Goal: Task Accomplishment & Management: Manage account settings

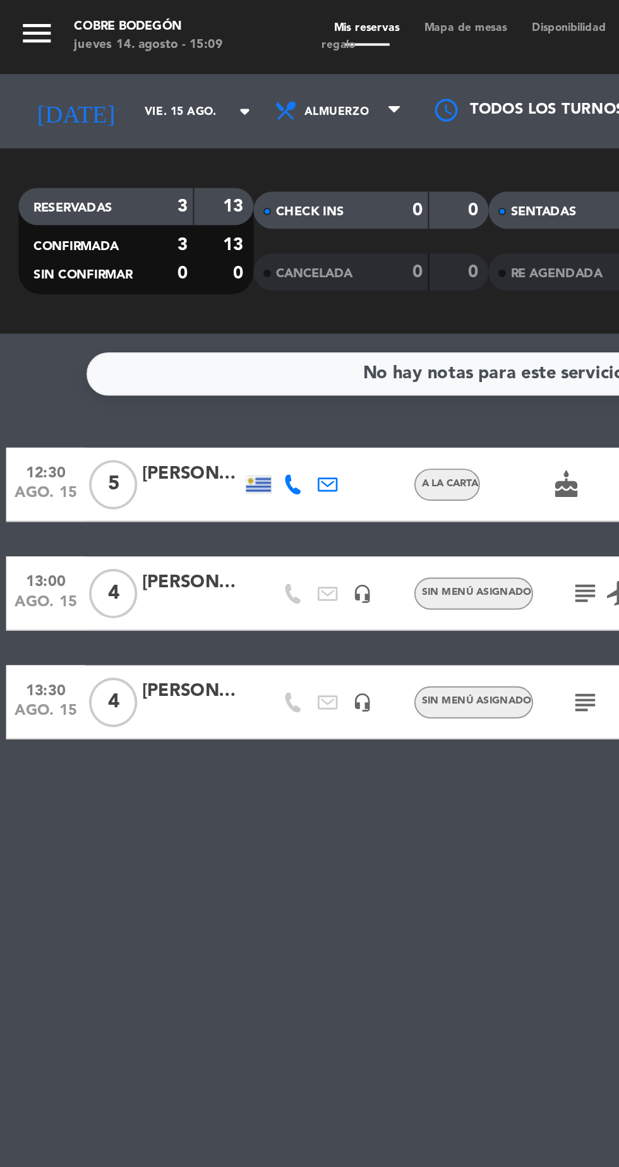
click at [93, 62] on input "vie. 15 ago." at bounding box center [108, 57] width 80 height 20
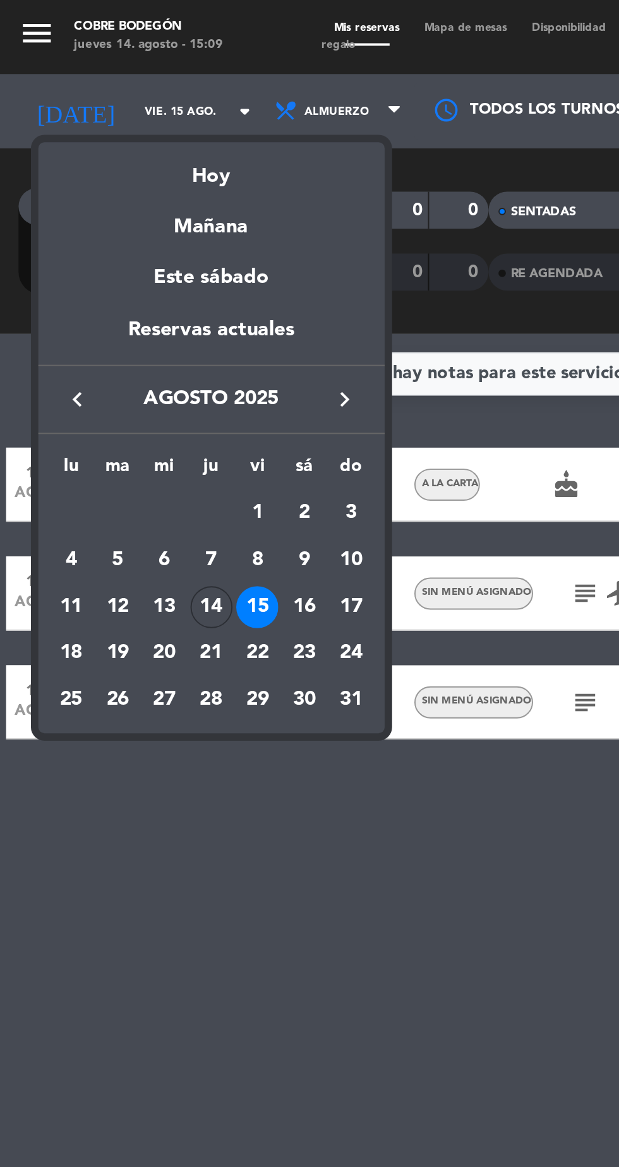
click at [107, 314] on div "14" at bounding box center [107, 309] width 21 height 21
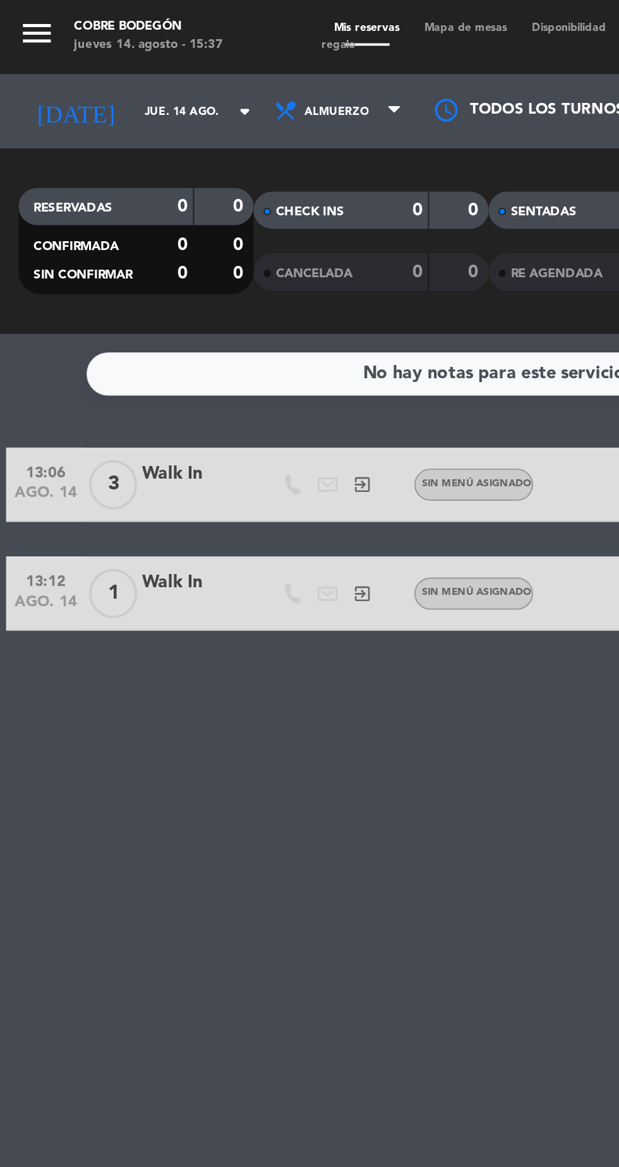
click at [117, 59] on icon "arrow_drop_down" at bounding box center [124, 56] width 15 height 15
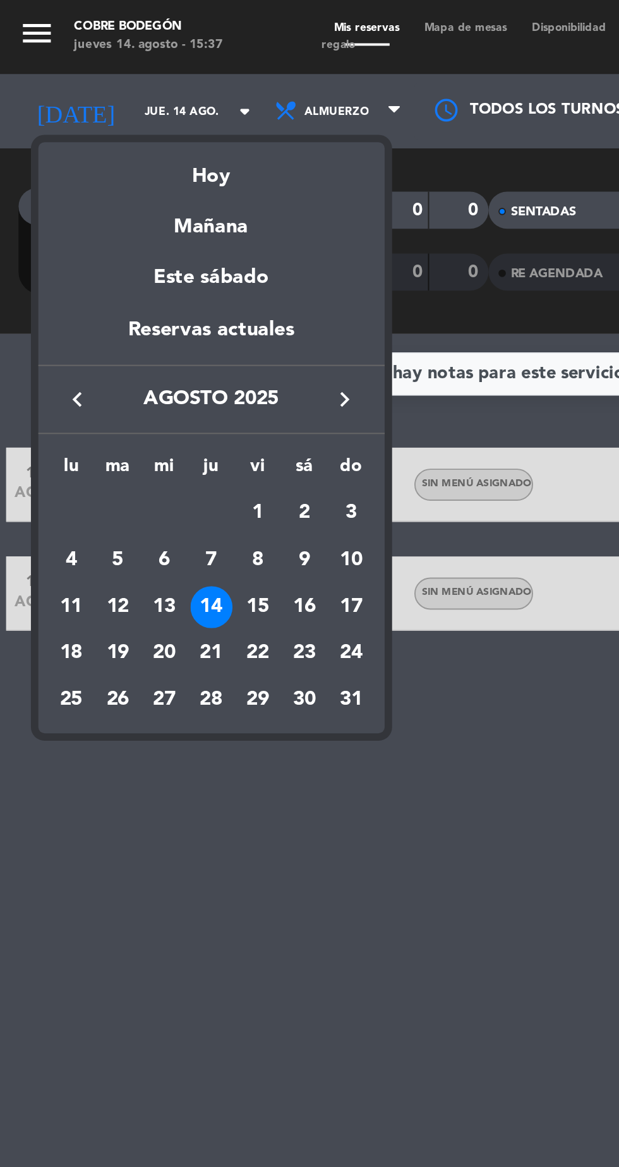
click at [134, 316] on div "15" at bounding box center [131, 309] width 21 height 21
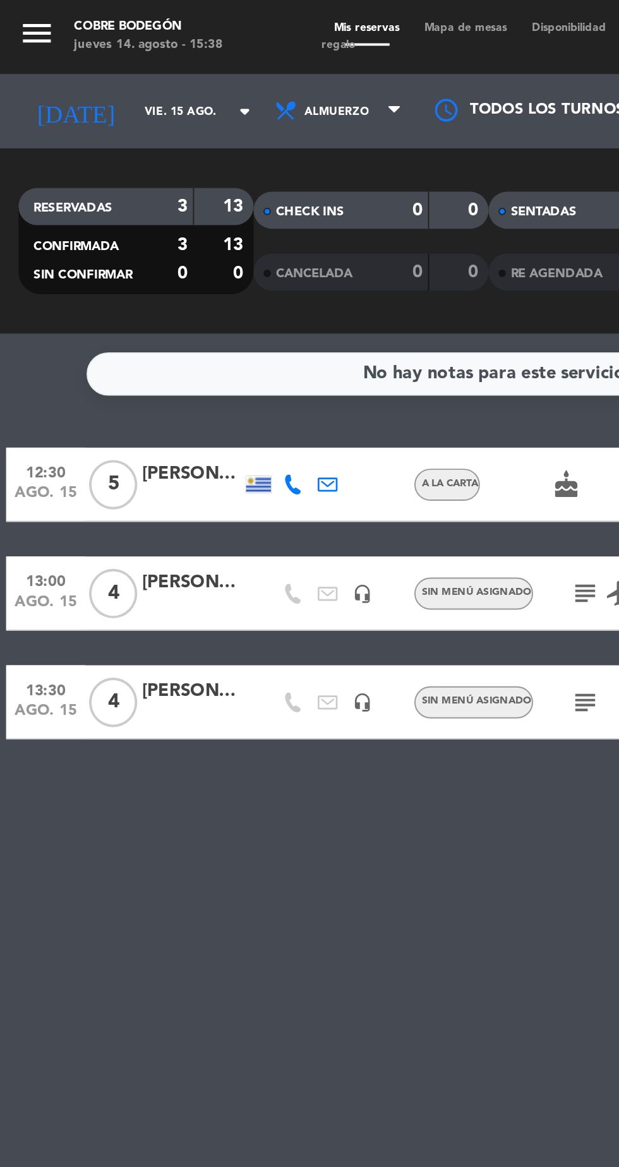
click at [117, 57] on icon "arrow_drop_down" at bounding box center [124, 56] width 15 height 15
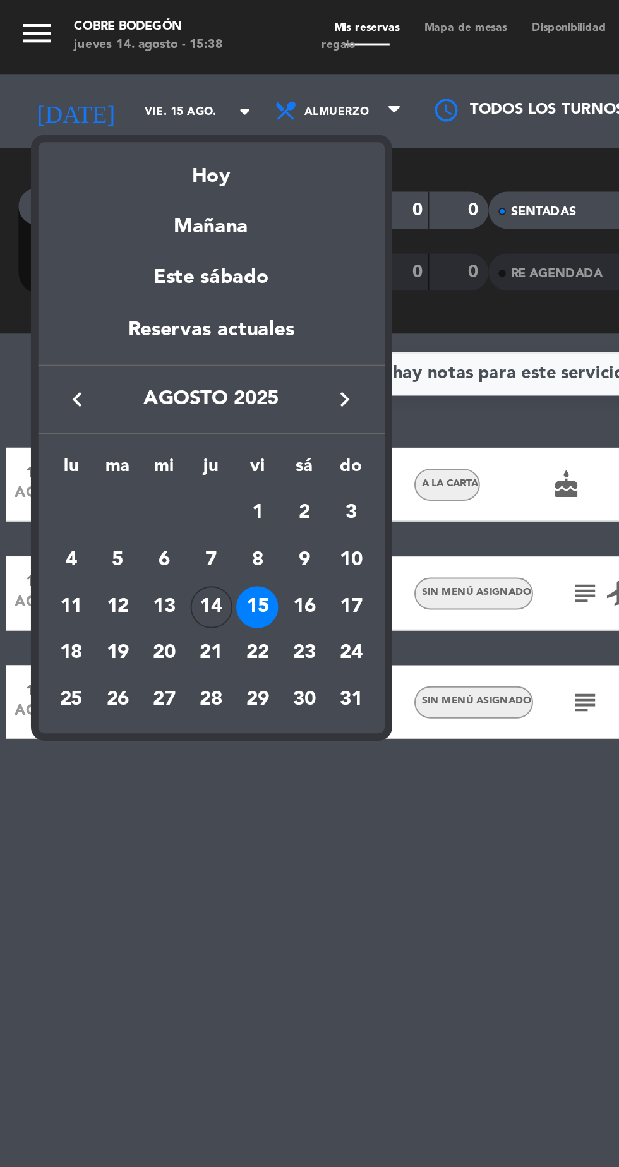
click at [105, 316] on div "14" at bounding box center [107, 309] width 21 height 21
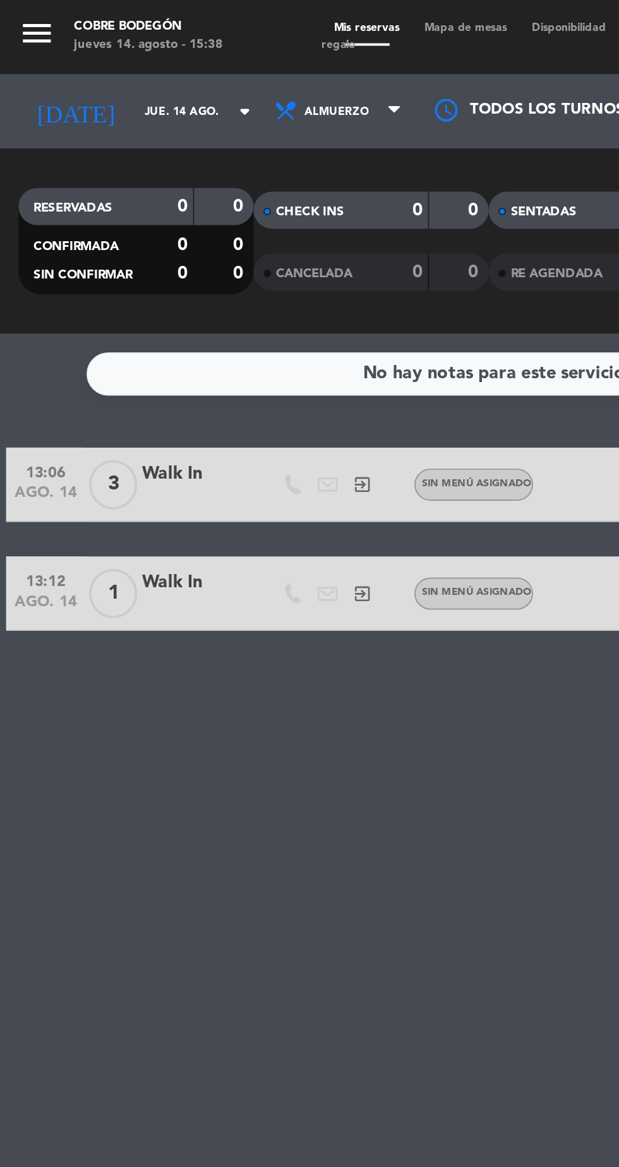
click at [93, 63] on input "jue. 14 ago." at bounding box center [108, 57] width 80 height 20
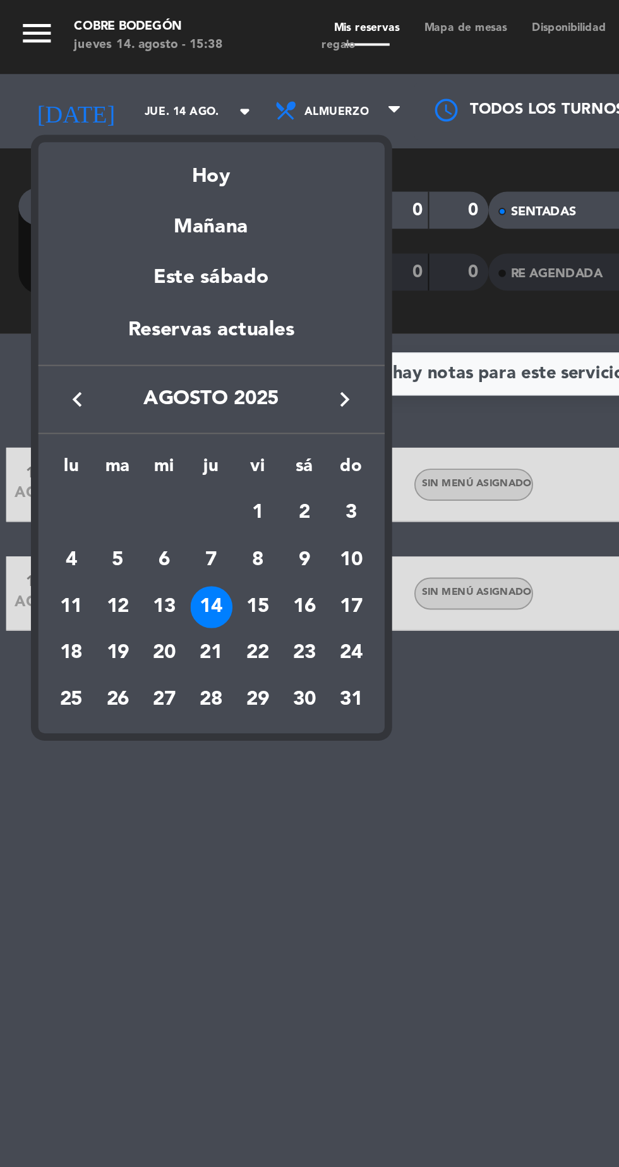
click at [218, 417] on div at bounding box center [309, 583] width 619 height 1167
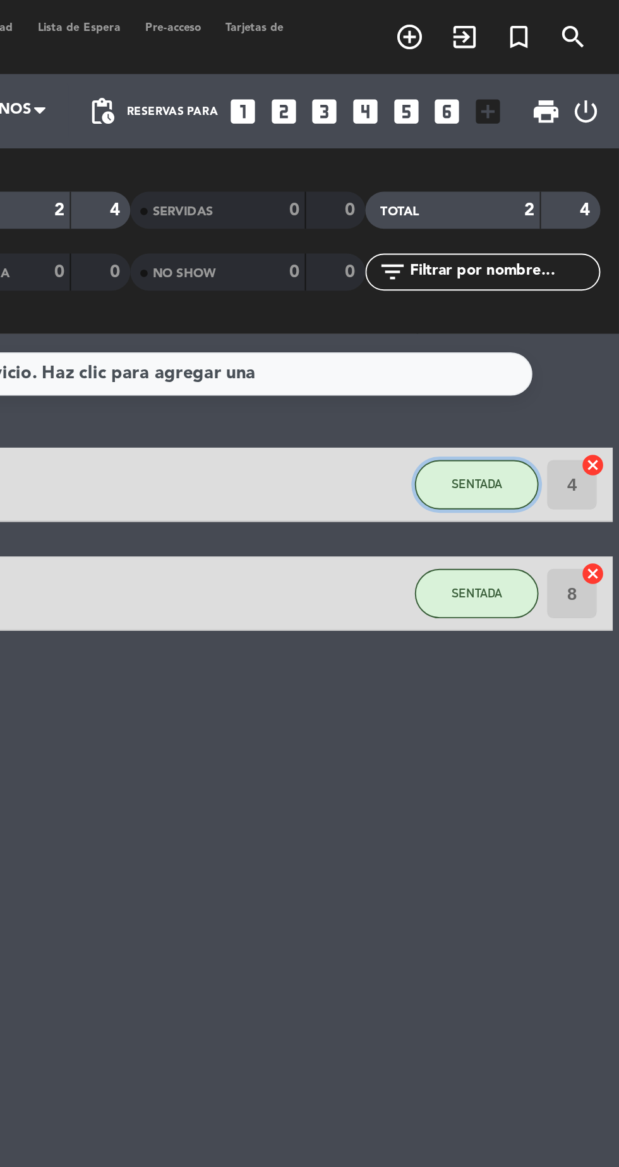
click at [556, 246] on span "SENTADA" at bounding box center [547, 247] width 26 height 7
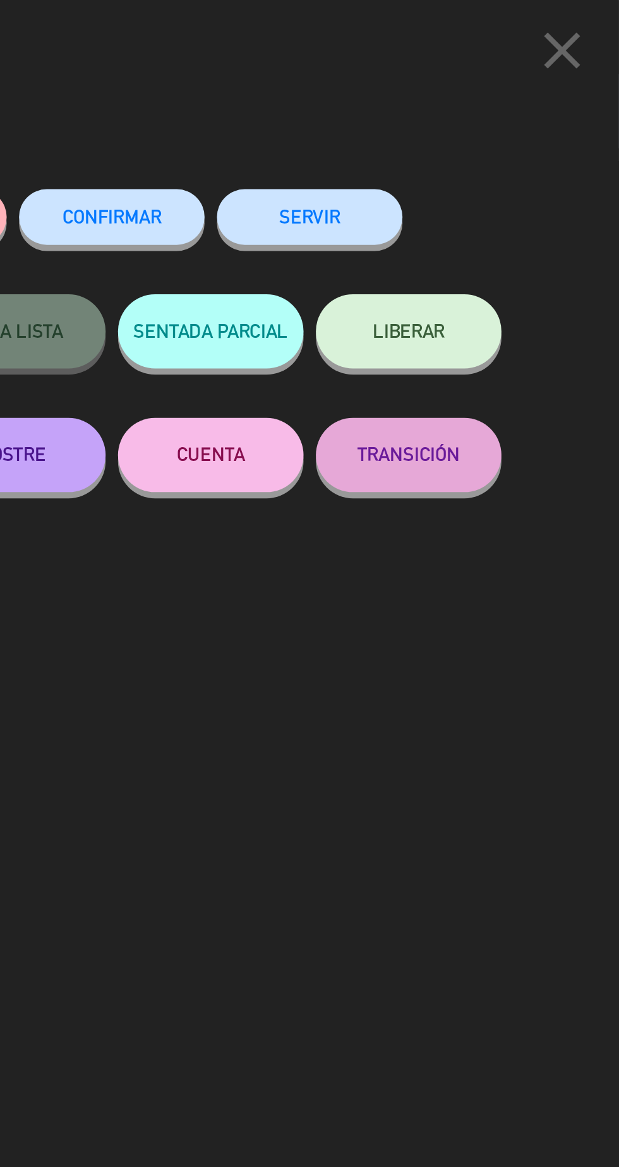
click at [502, 115] on button "SERVIR" at bounding box center [461, 111] width 95 height 28
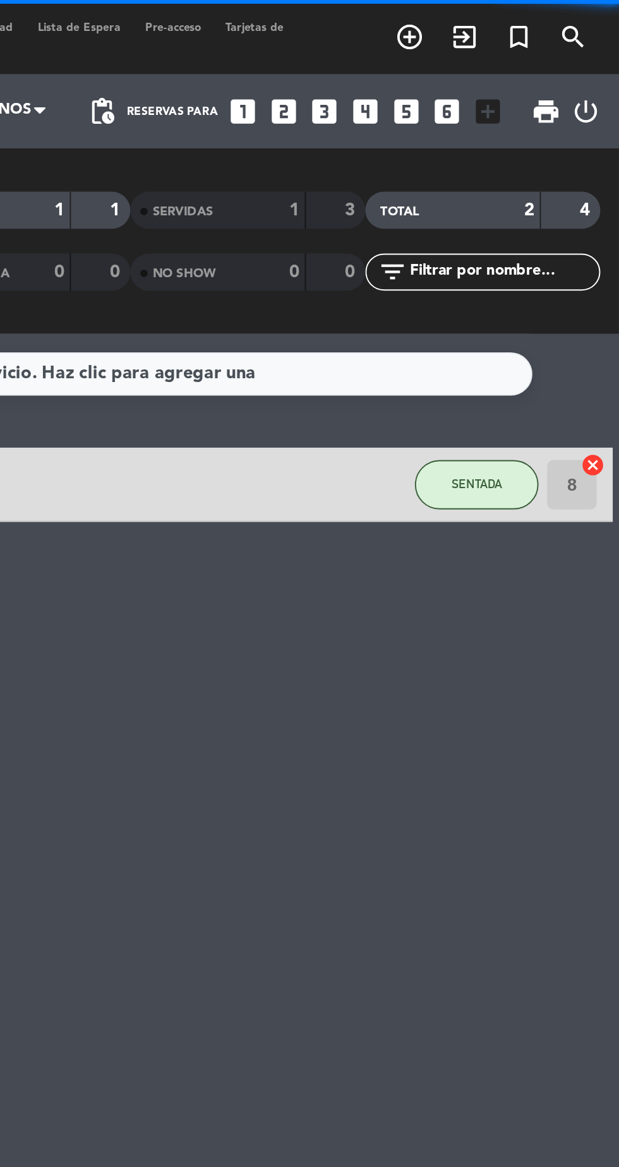
click at [551, 313] on div "No hay notas para este servicio. Haz clic para agregar una 13:12 [DATE] 1 Walk …" at bounding box center [309, 668] width 619 height 996
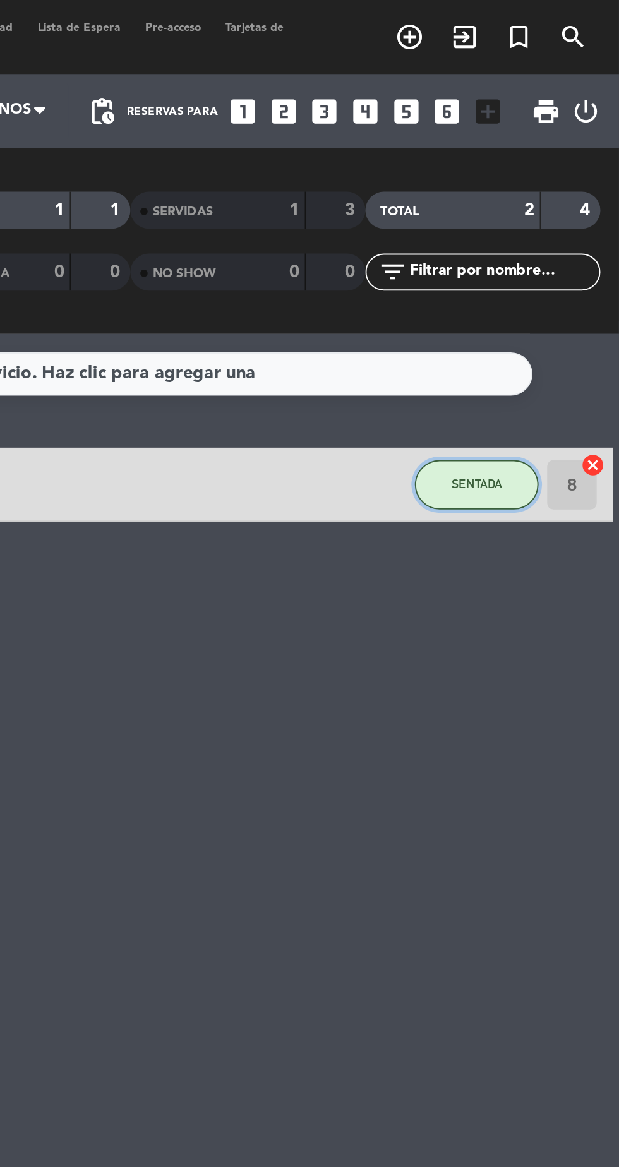
click at [546, 242] on button "SENTADA" at bounding box center [546, 247] width 63 height 25
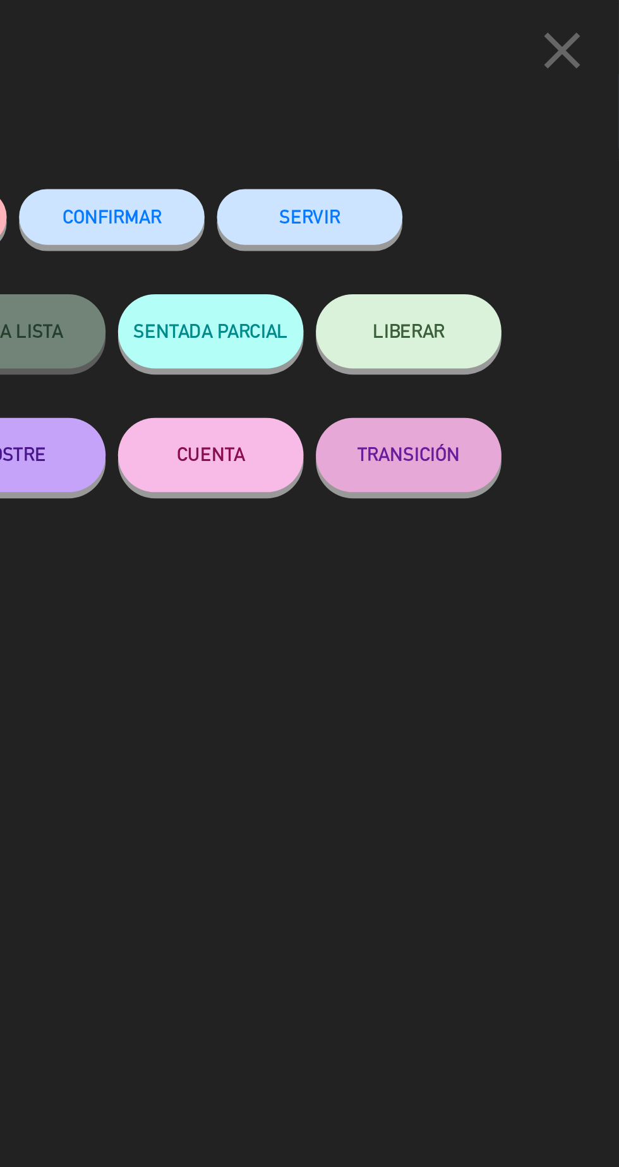
click at [475, 124] on button "SERVIR" at bounding box center [461, 111] width 95 height 28
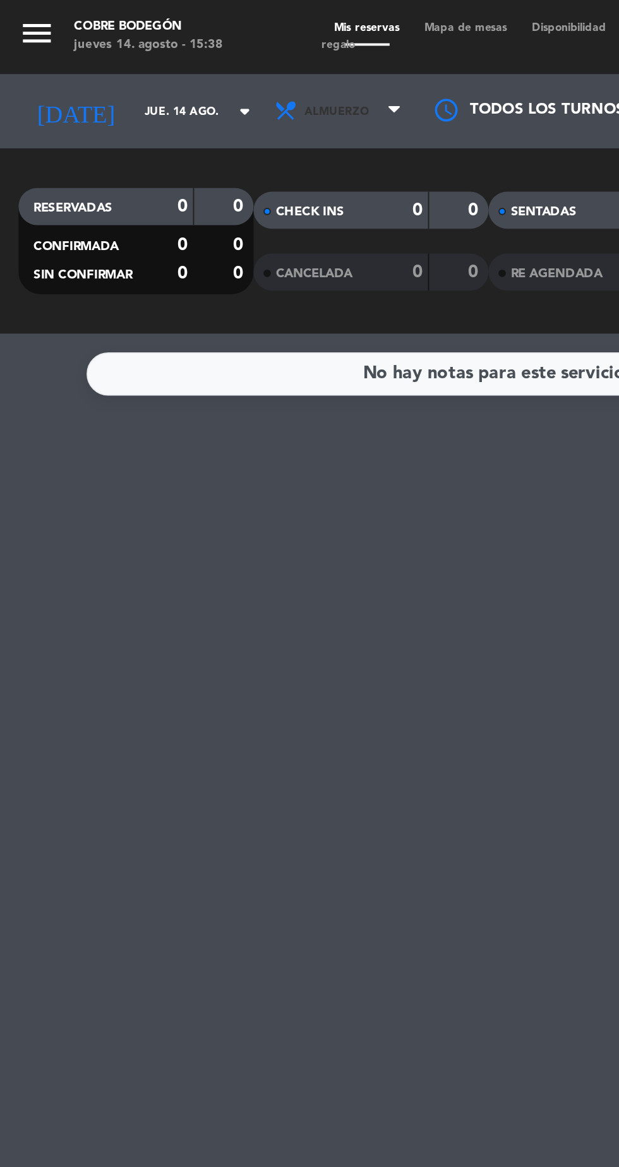
click at [175, 68] on span "Almuerzo" at bounding box center [174, 57] width 76 height 28
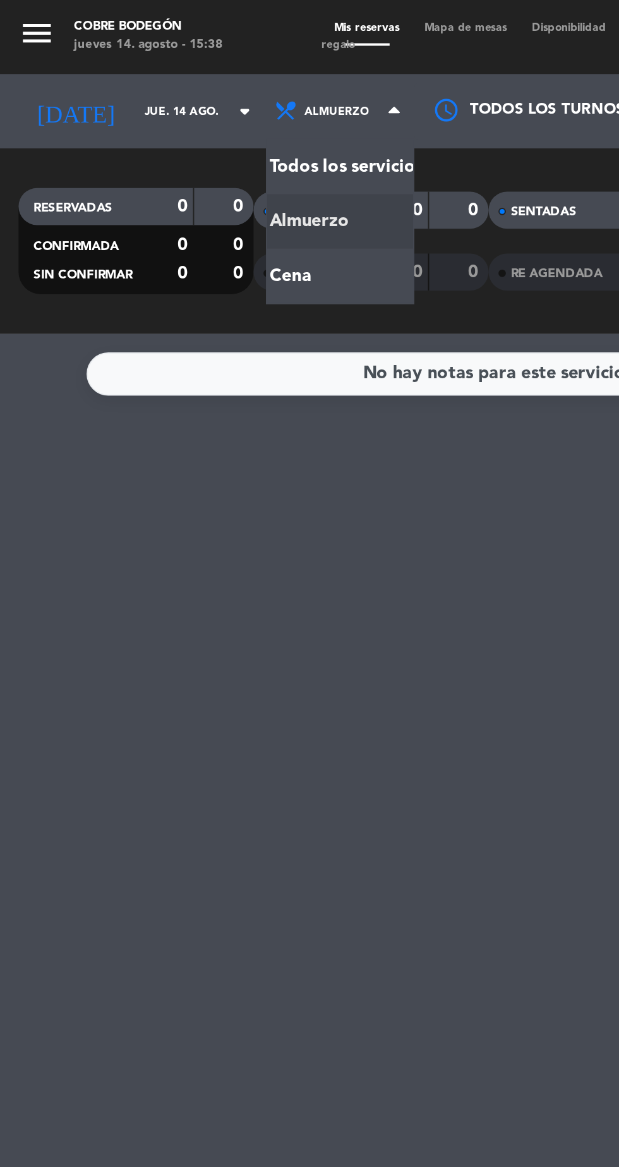
click at [176, 146] on div "menu Cobre Bodegón [DATE] 14. agosto - 15:38 Mis reservas Mapa de mesas Disponi…" at bounding box center [309, 85] width 619 height 170
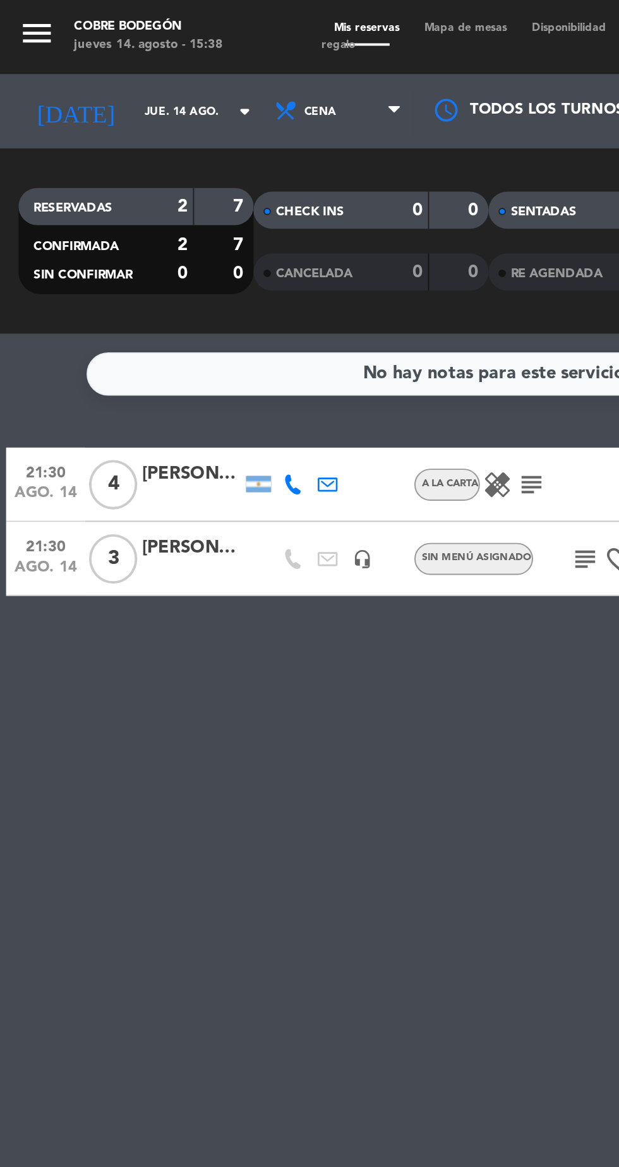
click at [117, 57] on icon "arrow_drop_down" at bounding box center [124, 56] width 15 height 15
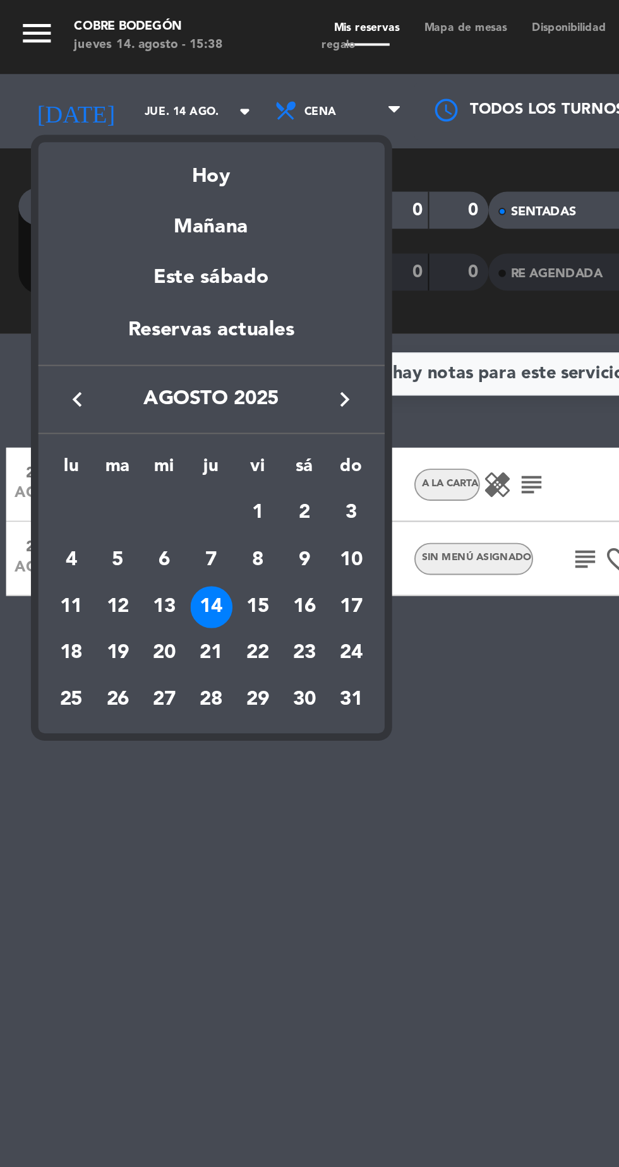
click at [137, 318] on div "15" at bounding box center [131, 309] width 21 height 21
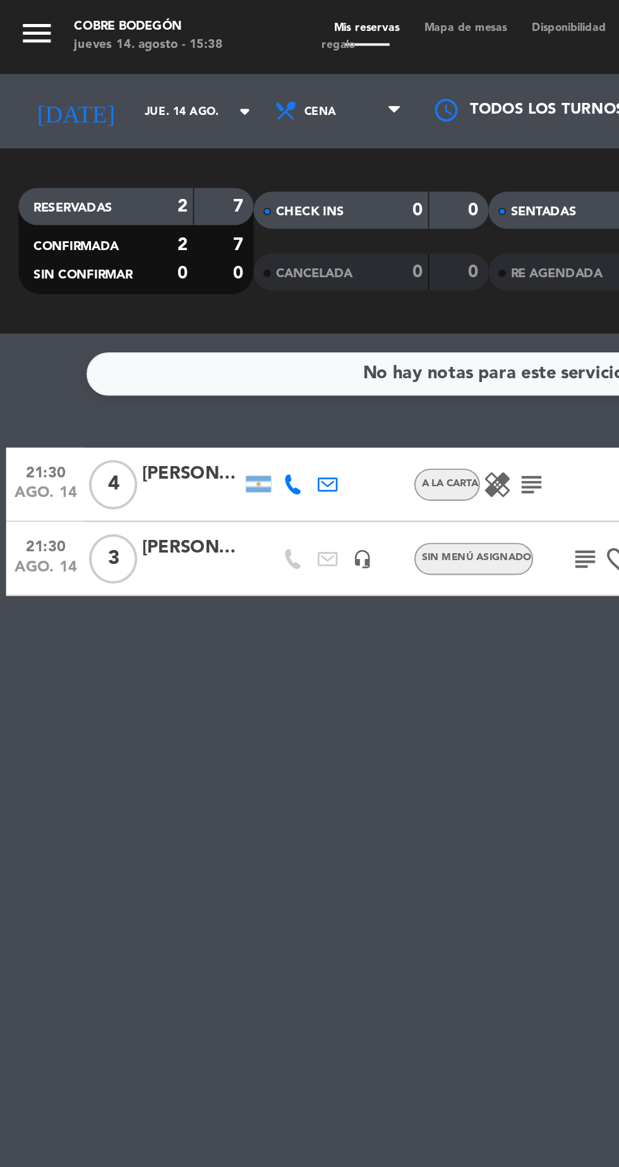
type input "vie. 15 ago."
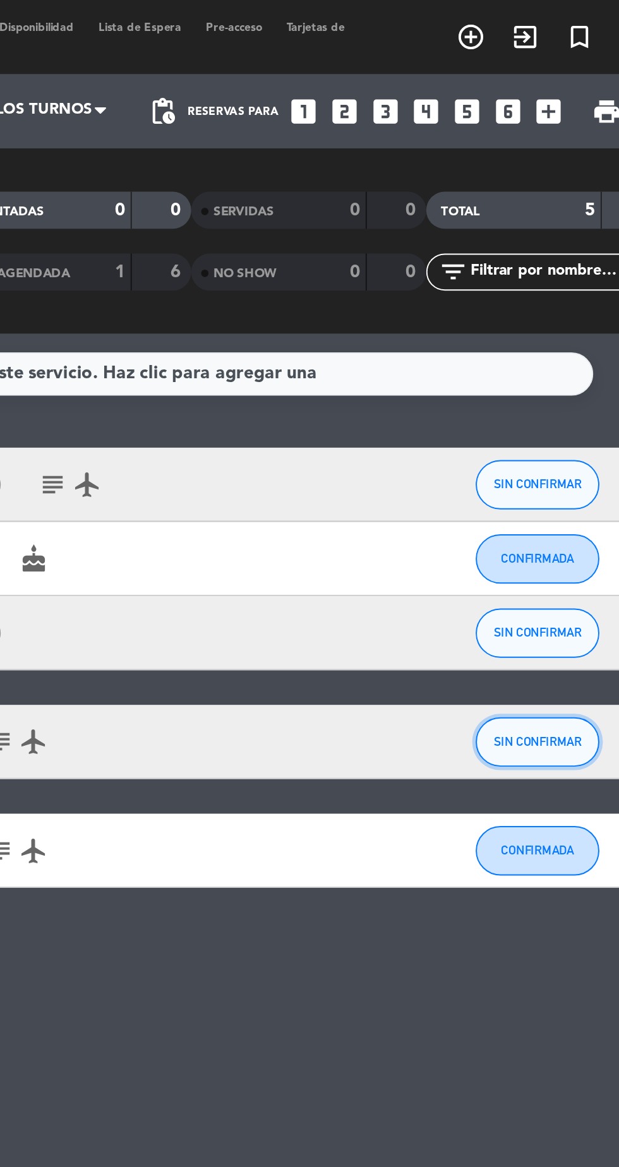
click at [558, 385] on button "SIN CONFIRMAR" at bounding box center [546, 378] width 63 height 25
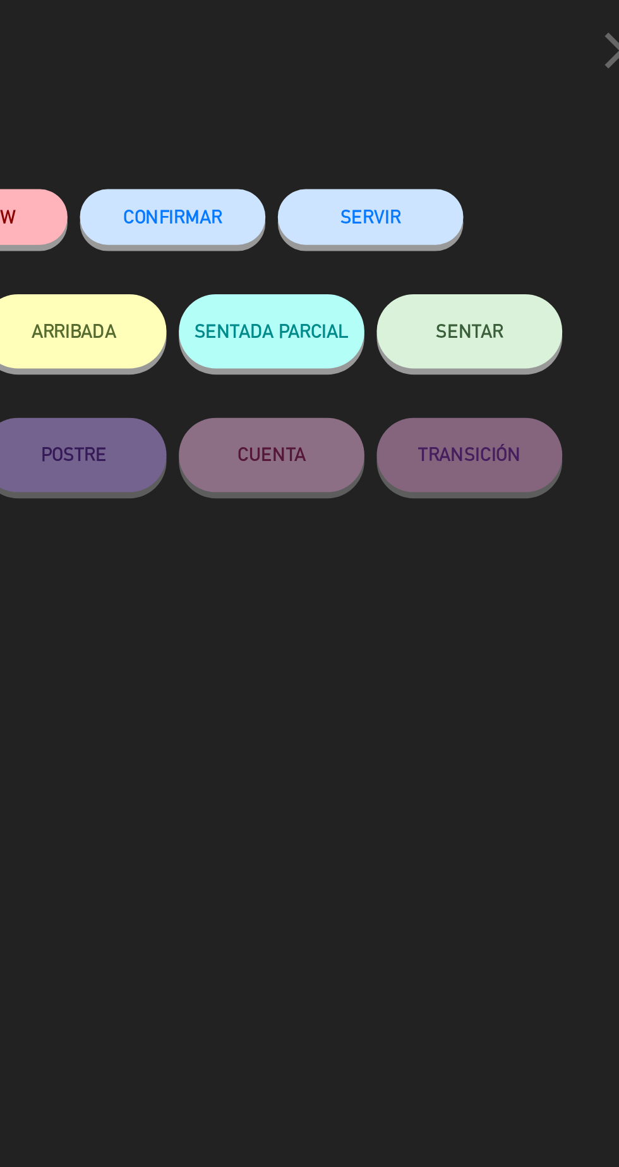
click at [374, 111] on span "CONFIRMAR" at bounding box center [360, 110] width 51 height 11
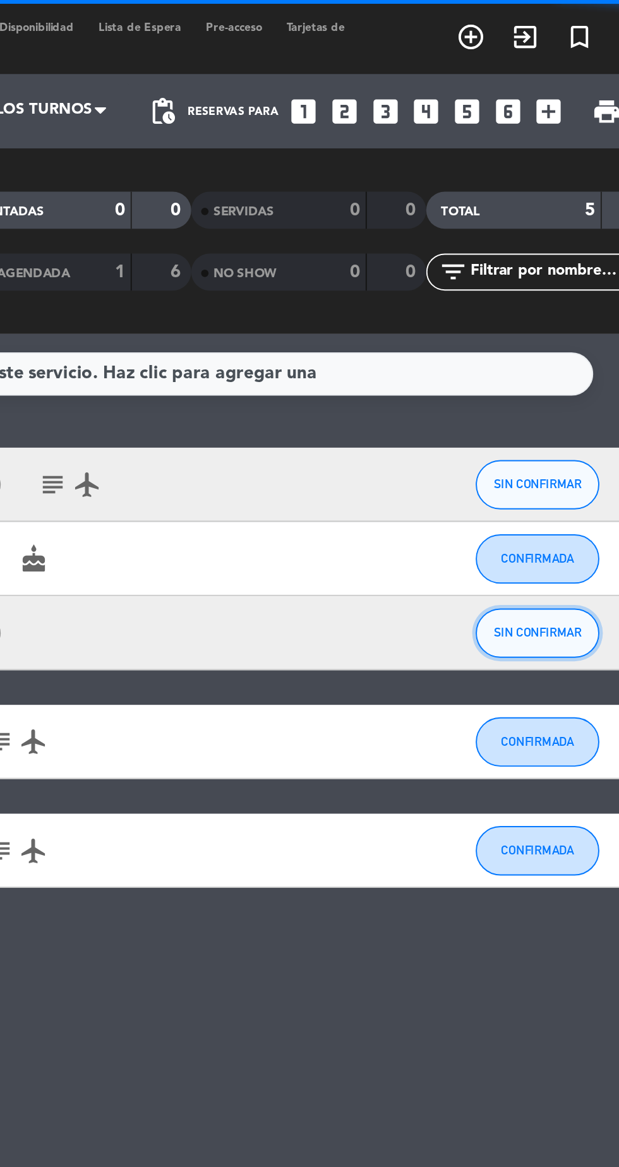
click at [554, 333] on button "SIN CONFIRMAR" at bounding box center [546, 323] width 63 height 25
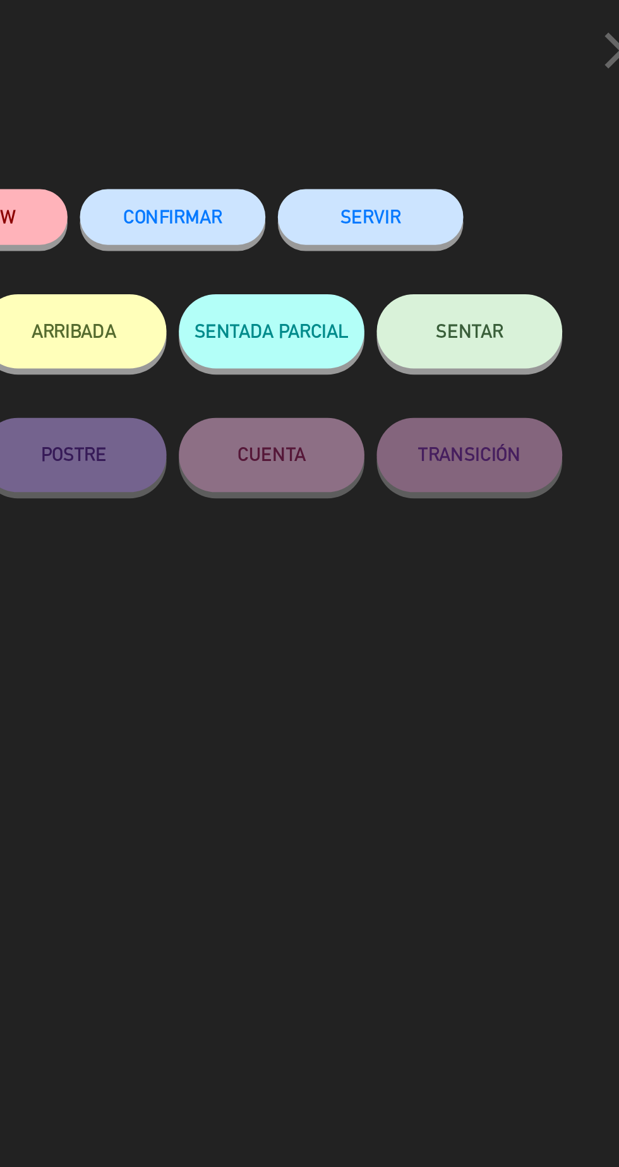
click at [373, 106] on button "CONFIRMAR" at bounding box center [360, 111] width 95 height 28
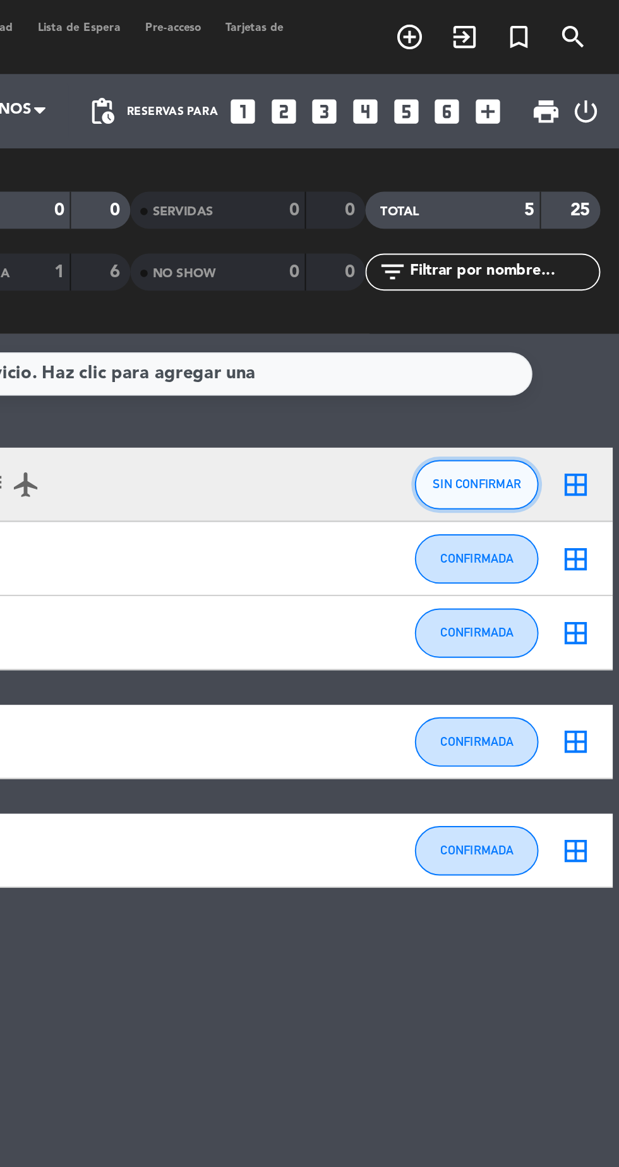
click at [549, 244] on span "SIN CONFIRMAR" at bounding box center [546, 247] width 45 height 7
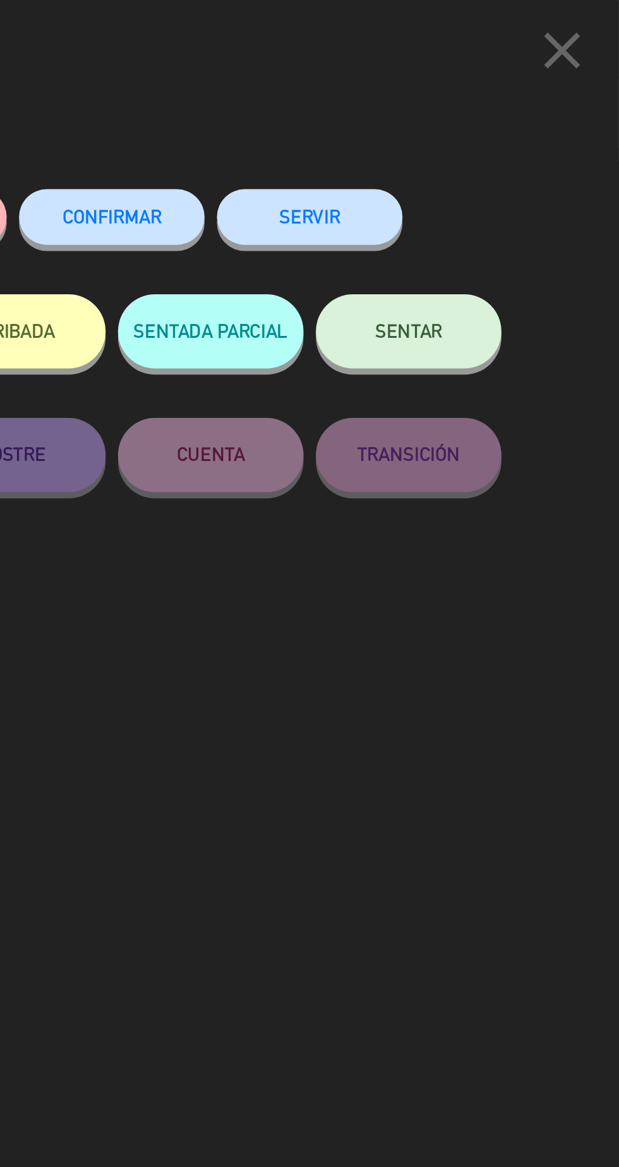
click at [378, 105] on button "CONFIRMAR" at bounding box center [360, 111] width 95 height 28
